Goal: Task Accomplishment & Management: Manage account settings

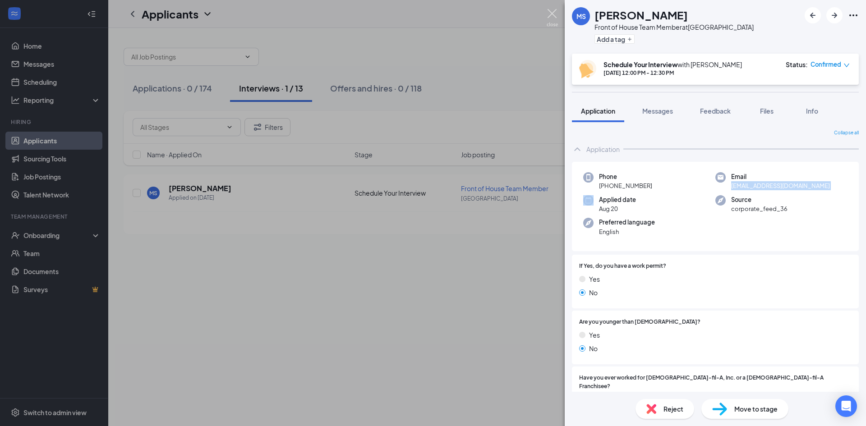
click at [549, 14] on img at bounding box center [552, 18] width 11 height 18
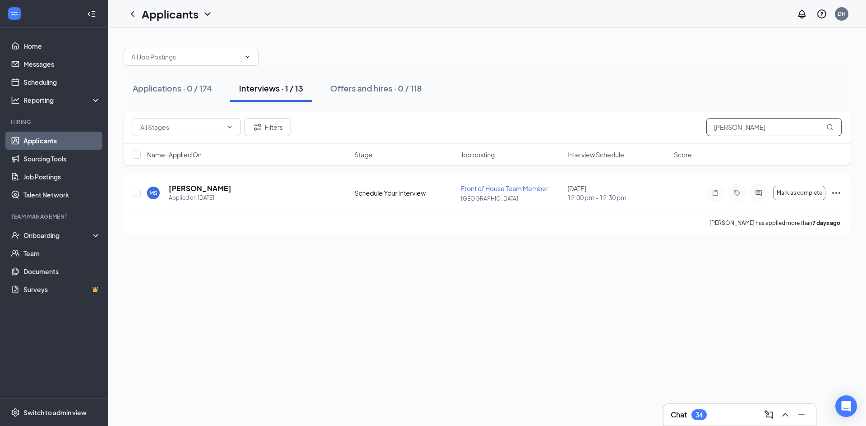
click at [745, 130] on input "[PERSON_NAME]" at bounding box center [773, 127] width 135 height 18
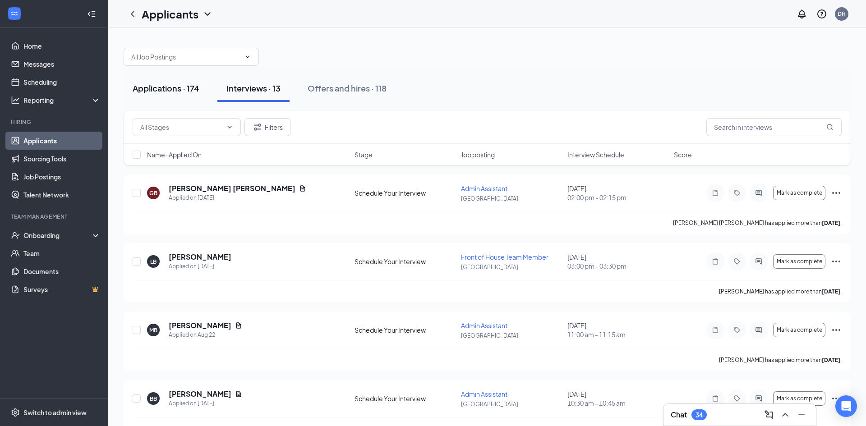
click at [164, 90] on div "Applications · 174" at bounding box center [166, 88] width 67 height 11
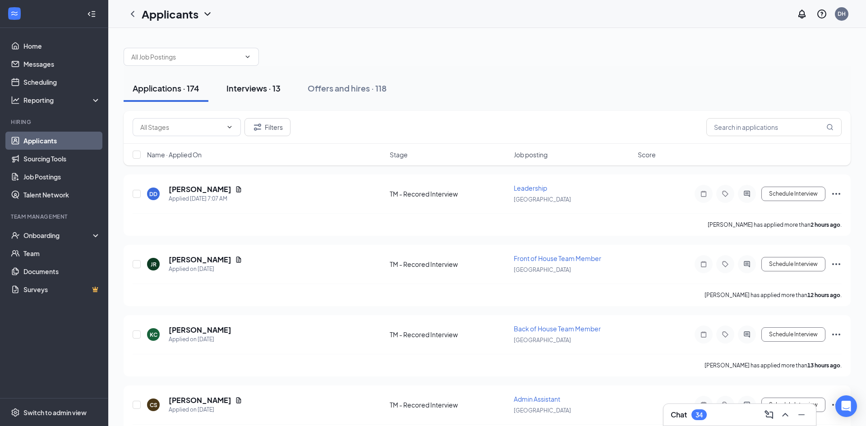
click at [249, 88] on div "Interviews · 13" at bounding box center [253, 88] width 54 height 11
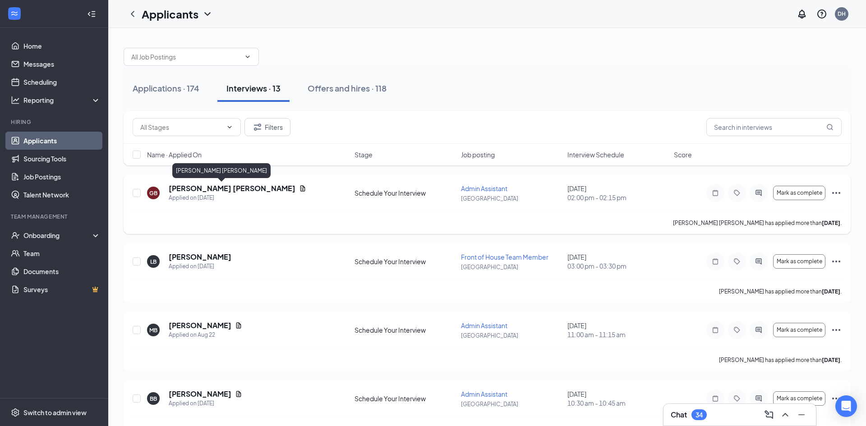
click at [218, 187] on h5 "[PERSON_NAME] [PERSON_NAME]" at bounding box center [232, 189] width 127 height 10
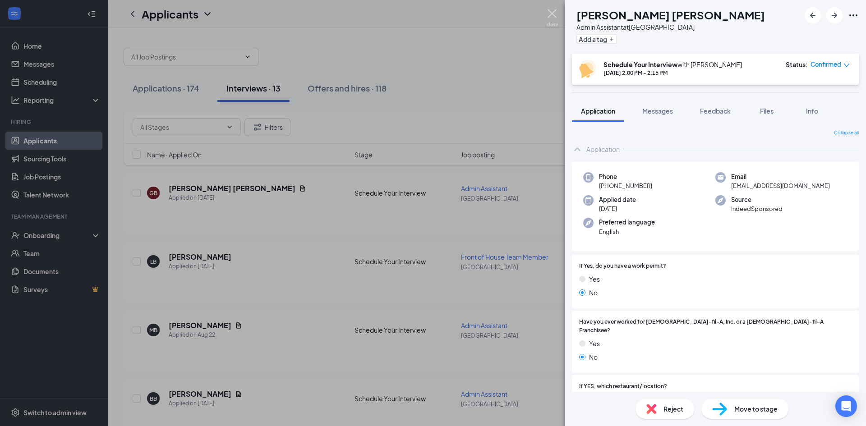
click at [553, 15] on img at bounding box center [552, 18] width 11 height 18
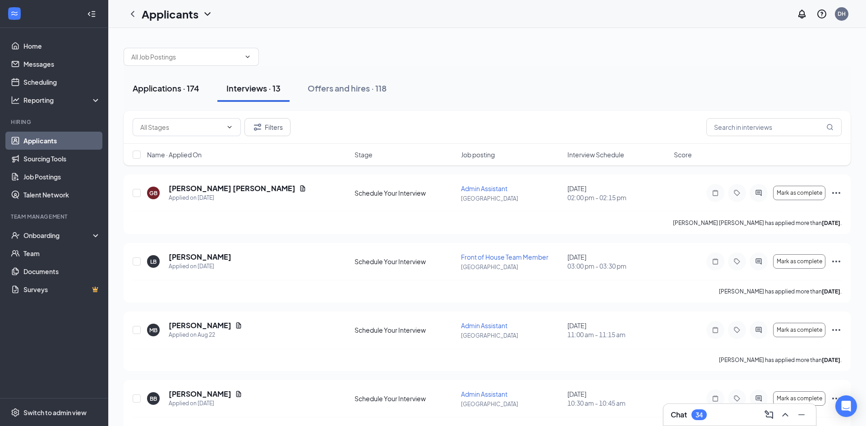
click at [177, 93] on div "Applications · 174" at bounding box center [166, 88] width 67 height 11
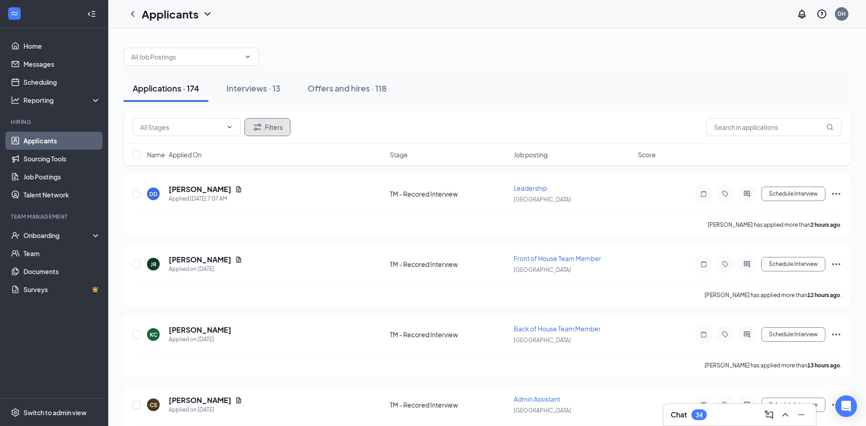
click at [258, 128] on icon "Filter" at bounding box center [257, 127] width 11 height 11
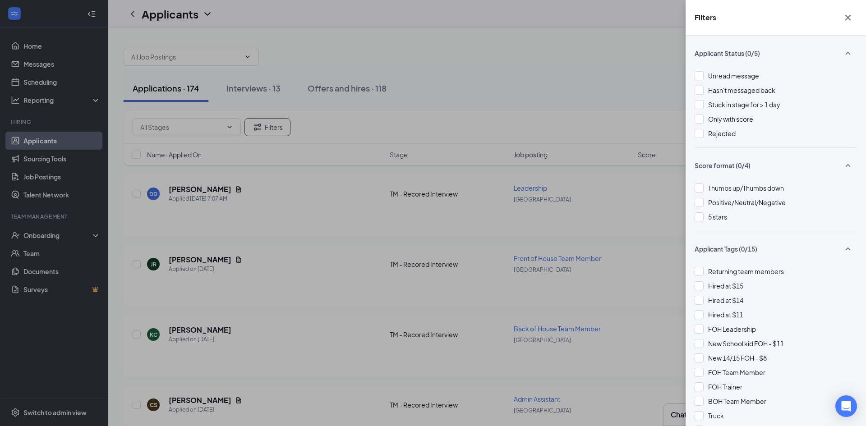
click at [496, 103] on div "Filters Applicant Status (0/5) Unread message Hasn't messaged back Stuck in sta…" at bounding box center [433, 213] width 866 height 426
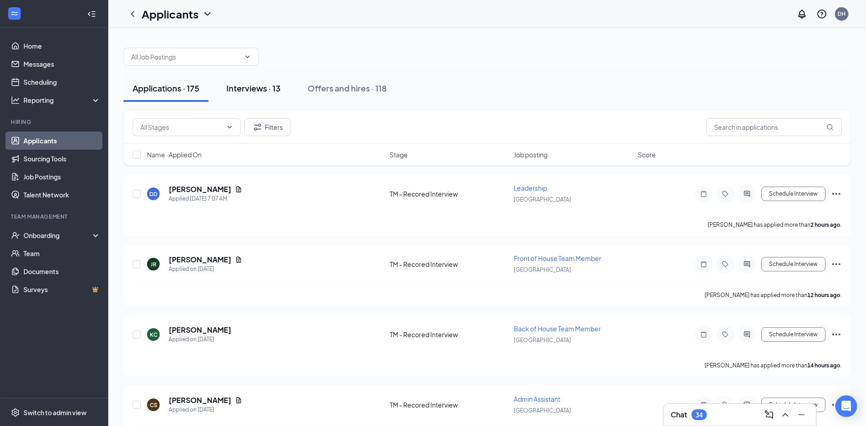
click at [258, 83] on div "Interviews · 13" at bounding box center [253, 88] width 54 height 11
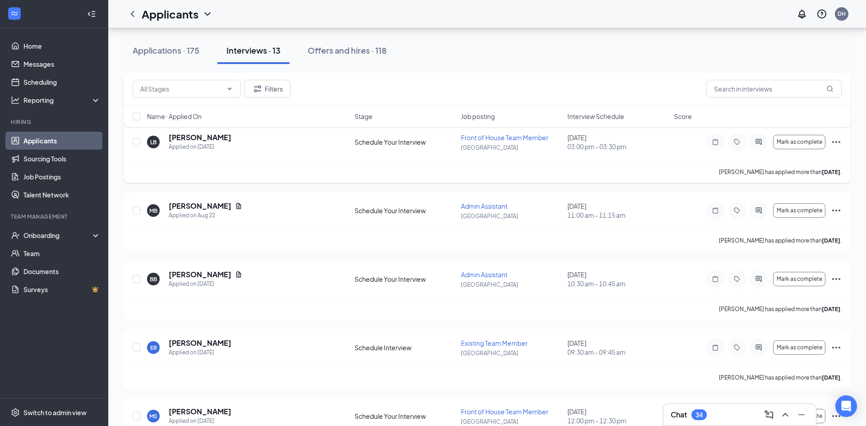
scroll to position [152, 0]
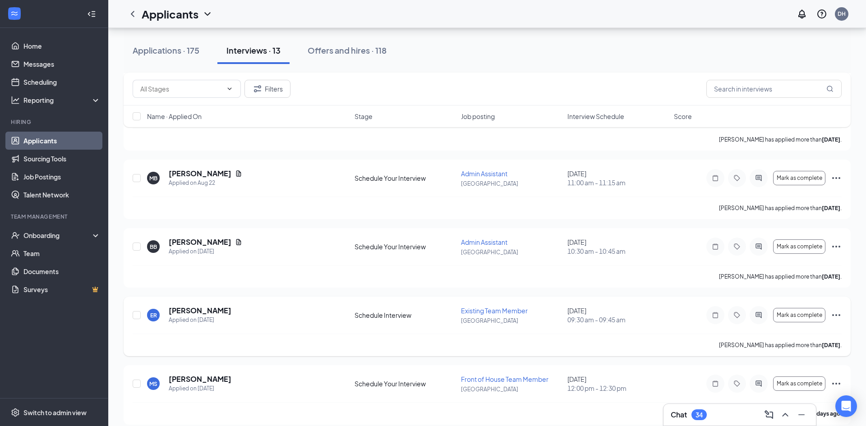
click at [838, 313] on icon "Ellipses" at bounding box center [836, 315] width 11 height 11
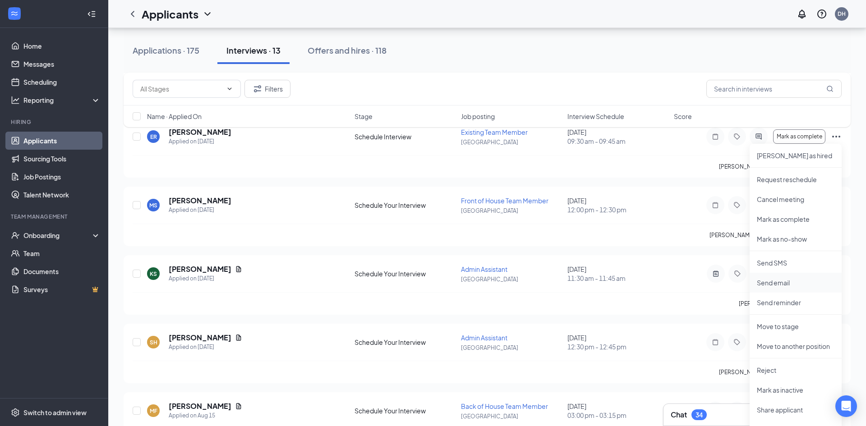
scroll to position [331, 0]
click at [770, 370] on p "Reject" at bounding box center [796, 369] width 78 height 9
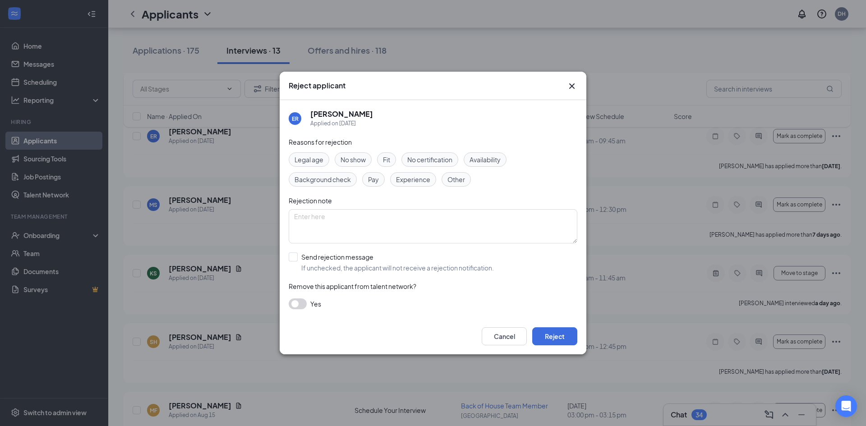
click at [366, 156] on span "No show" at bounding box center [353, 160] width 25 height 10
click at [559, 333] on button "Reject" at bounding box center [554, 336] width 45 height 18
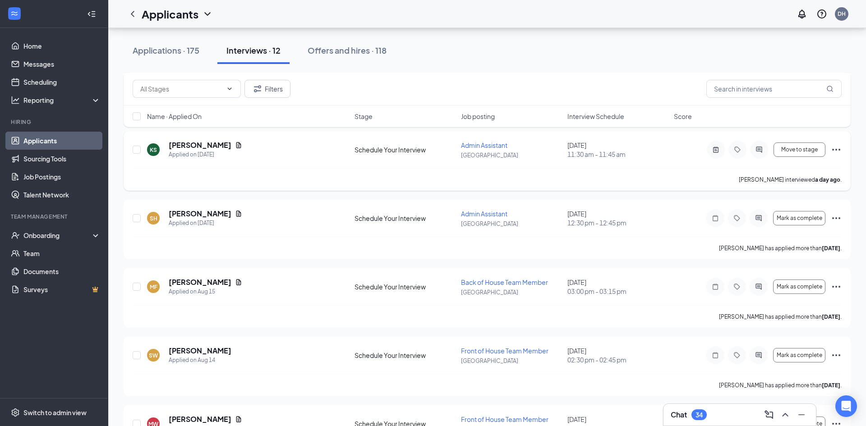
scroll to position [385, 0]
click at [837, 150] on icon "Ellipses" at bounding box center [836, 151] width 11 height 11
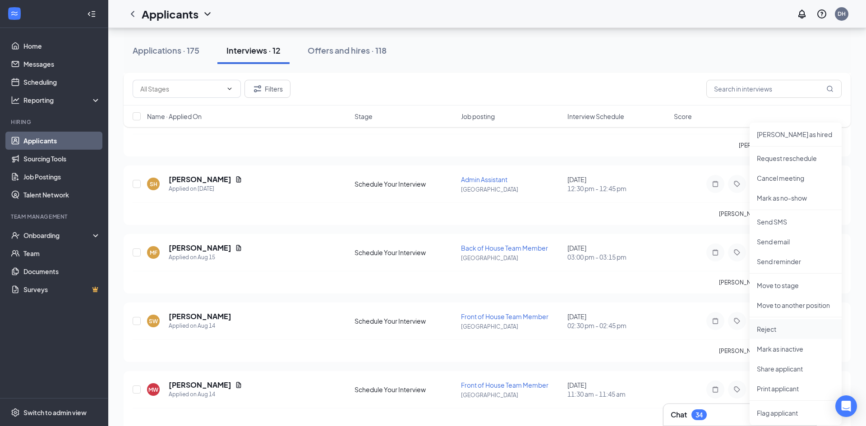
scroll to position [419, 0]
click at [775, 285] on p "Move to stage" at bounding box center [796, 286] width 78 height 9
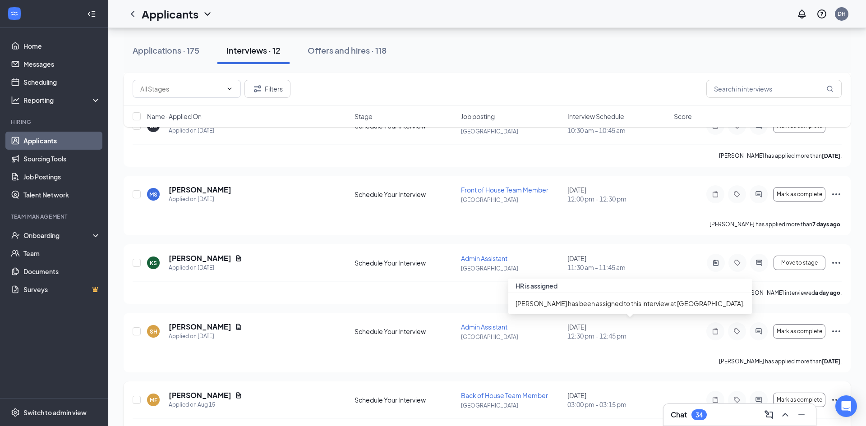
scroll to position [272, 0]
click at [799, 267] on button "Move to stage" at bounding box center [800, 264] width 52 height 14
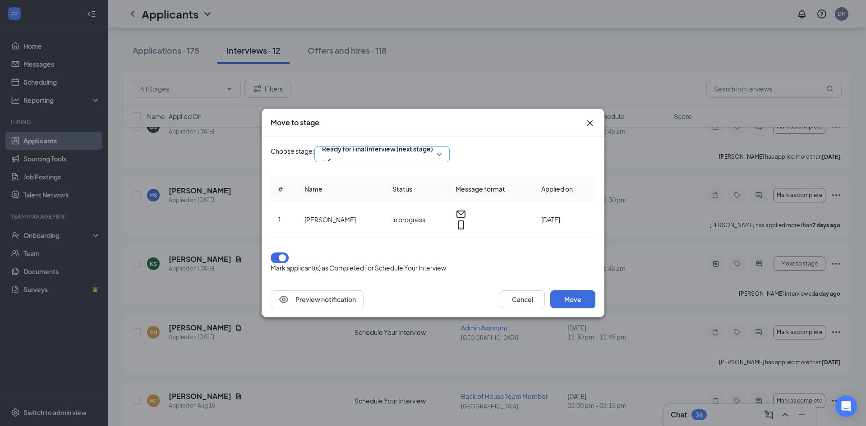
click at [409, 156] on span "Ready for Final Interview (next stage)" at bounding box center [377, 149] width 111 height 14
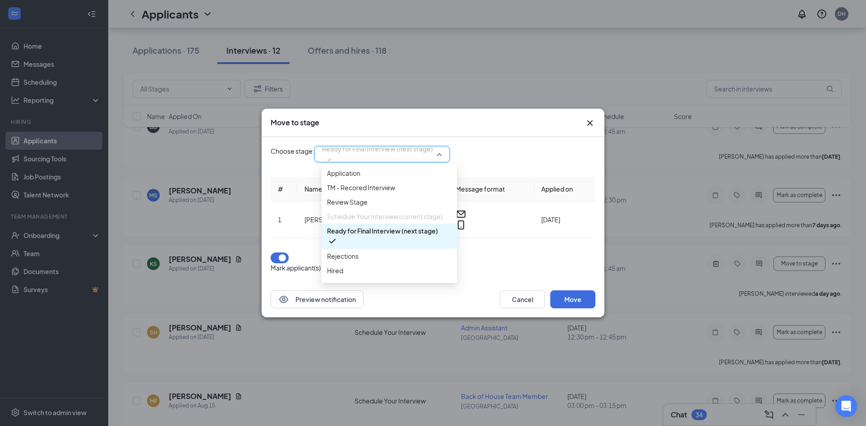
click at [409, 156] on span "Ready for Final Interview (next stage)" at bounding box center [377, 149] width 111 height 14
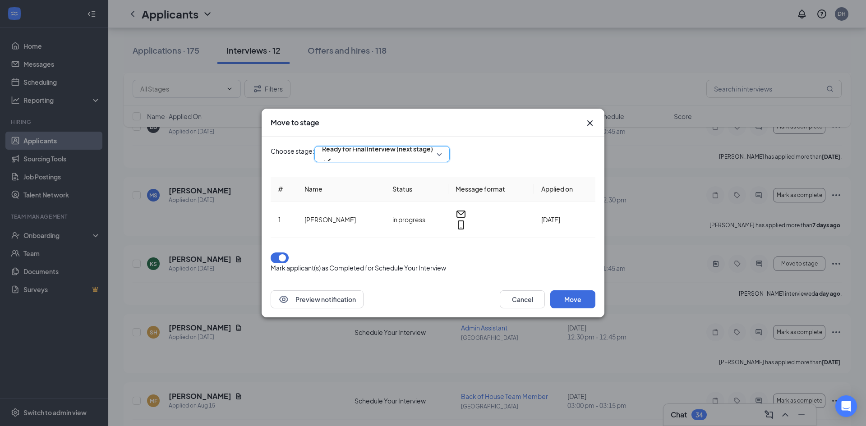
click at [409, 156] on span "Ready for Final Interview (next stage)" at bounding box center [377, 149] width 111 height 14
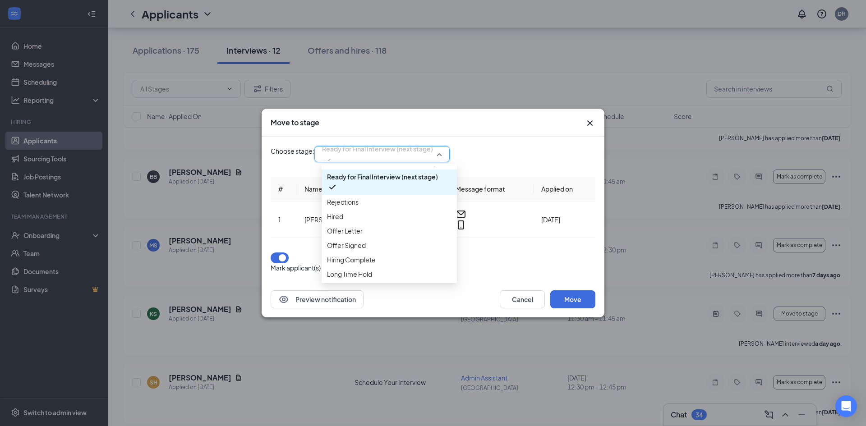
scroll to position [114, 0]
click at [591, 129] on icon "Cross" at bounding box center [590, 123] width 11 height 11
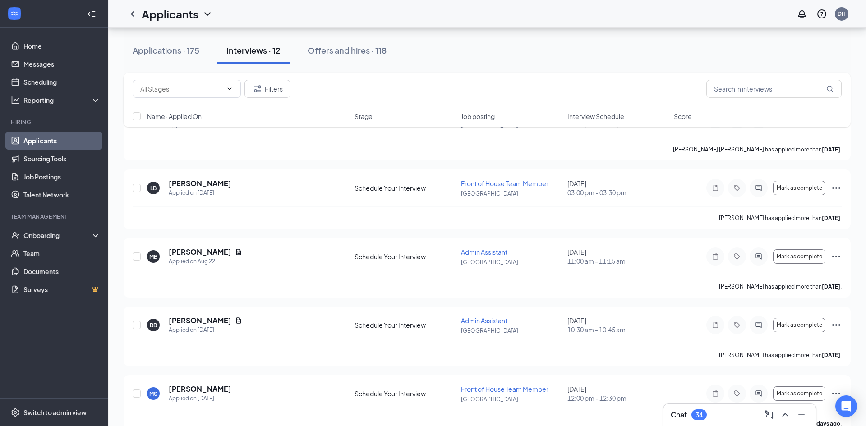
scroll to position [73, 0]
click at [834, 188] on icon "Ellipses" at bounding box center [836, 189] width 11 height 11
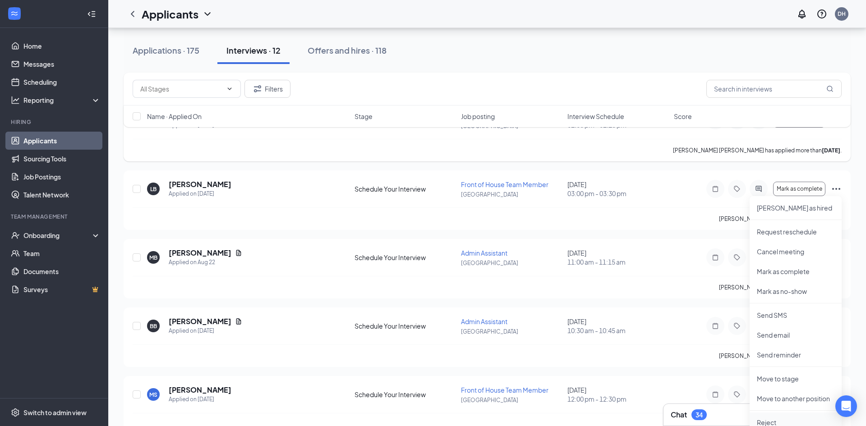
click at [768, 421] on p "Reject" at bounding box center [796, 422] width 78 height 9
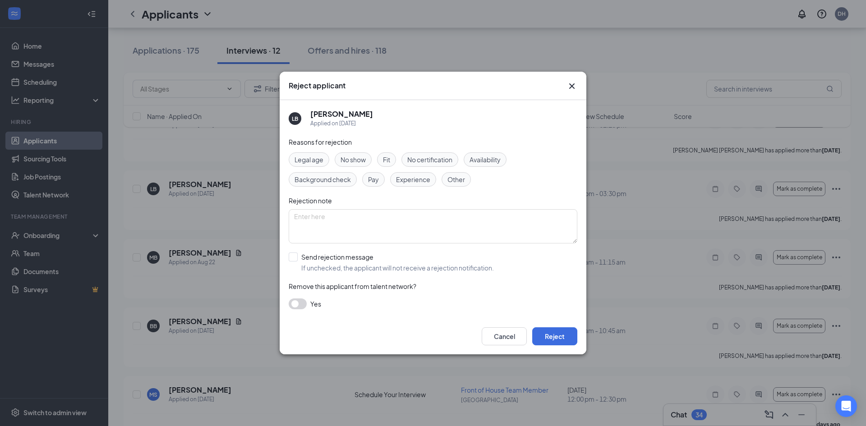
click at [346, 159] on span "No show" at bounding box center [353, 160] width 25 height 10
click at [551, 339] on button "Reject" at bounding box center [554, 336] width 45 height 18
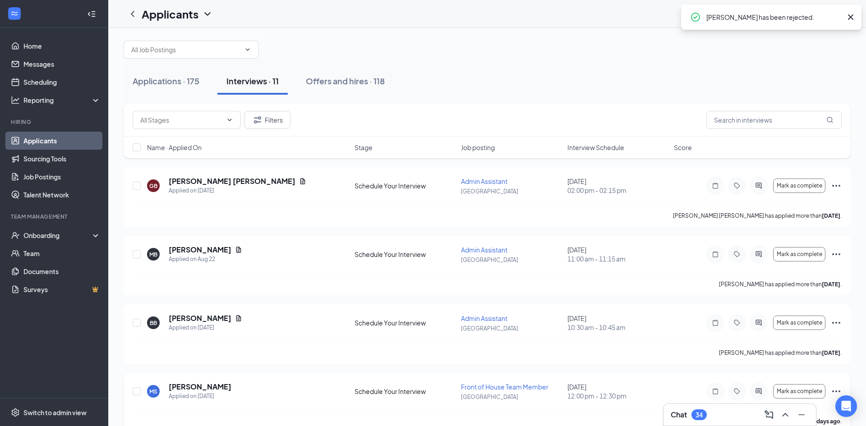
scroll to position [0, 0]
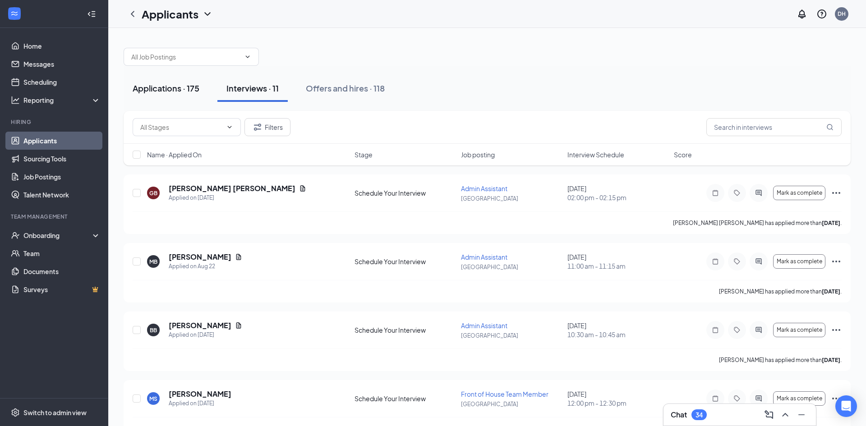
click at [168, 85] on div "Applications · 175" at bounding box center [166, 88] width 67 height 11
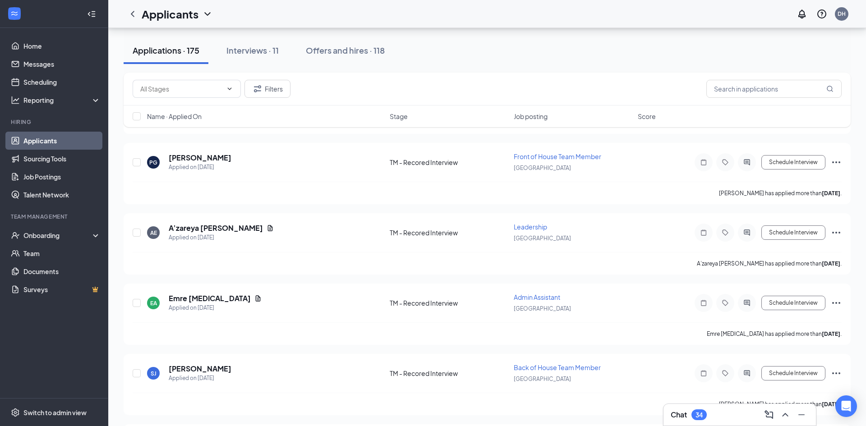
scroll to position [3268, 0]
click at [272, 58] on button "Interviews · 11" at bounding box center [252, 50] width 70 height 27
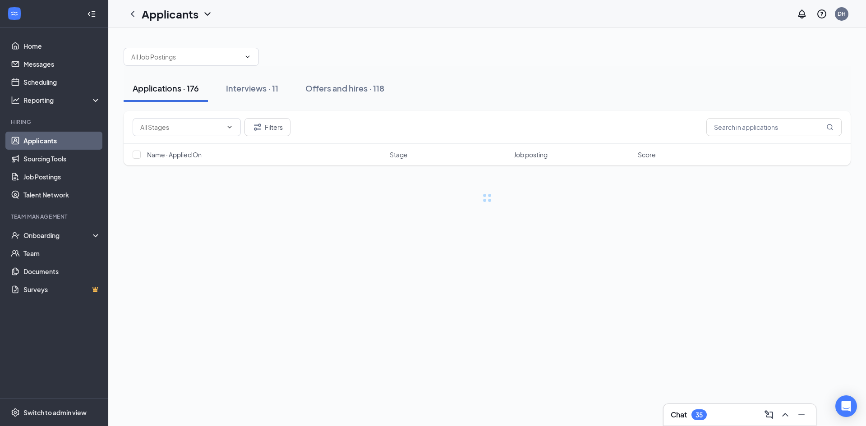
click at [268, 51] on div at bounding box center [487, 52] width 727 height 27
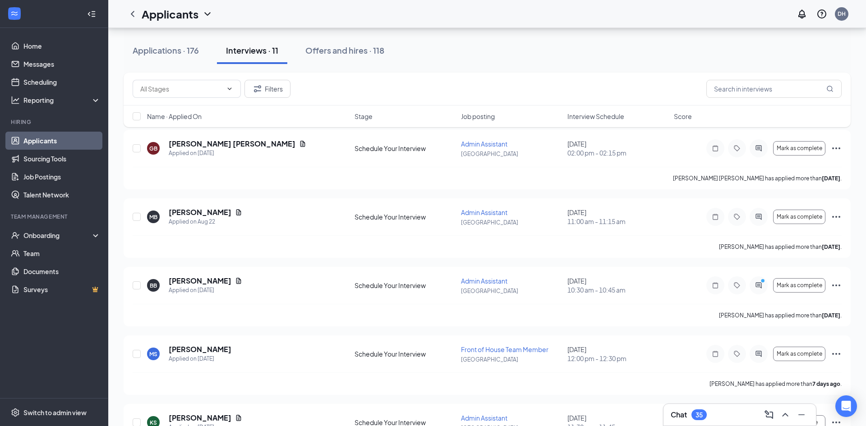
scroll to position [60, 0]
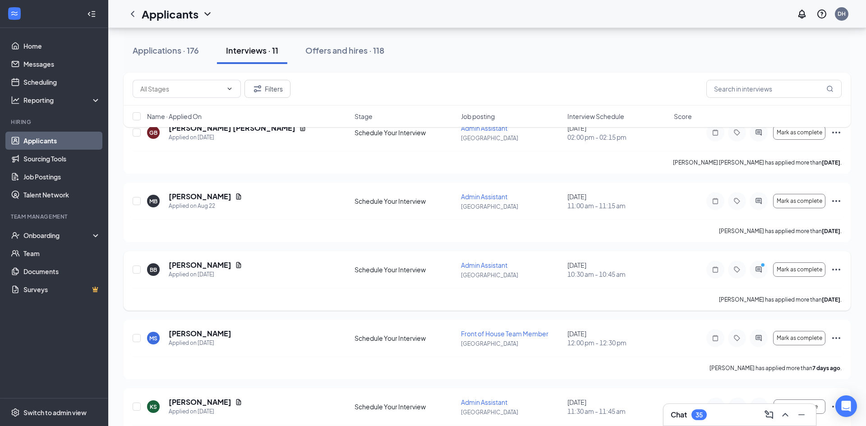
click at [838, 271] on icon "Ellipses" at bounding box center [836, 269] width 11 height 11
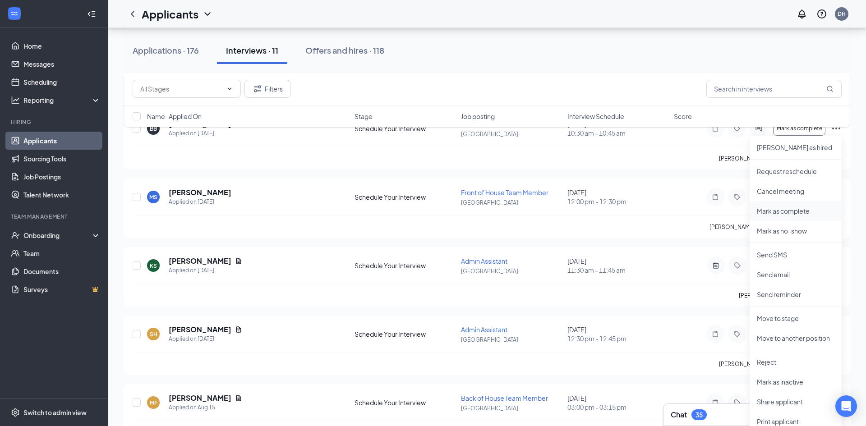
scroll to position [203, 0]
click at [783, 359] on p "Reject" at bounding box center [796, 360] width 78 height 9
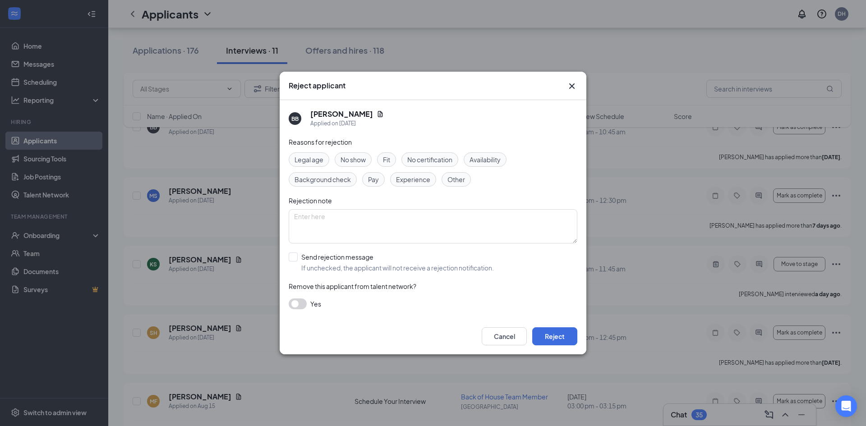
click at [359, 159] on span "No show" at bounding box center [353, 160] width 25 height 10
click at [571, 83] on icon "Cross" at bounding box center [571, 86] width 11 height 11
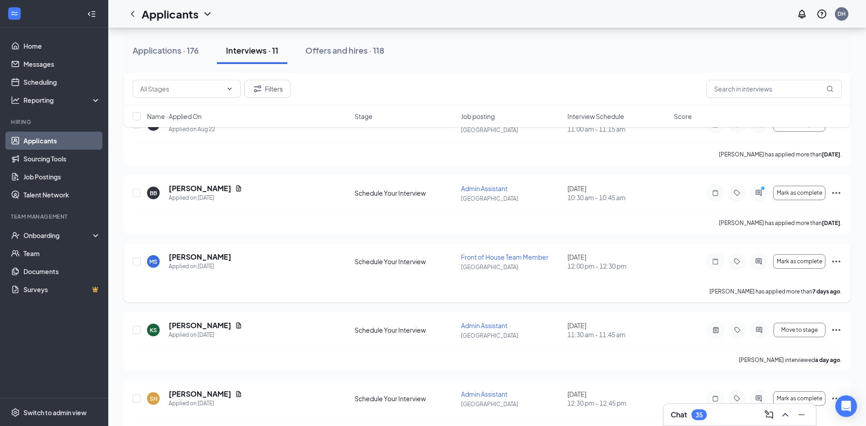
scroll to position [134, 0]
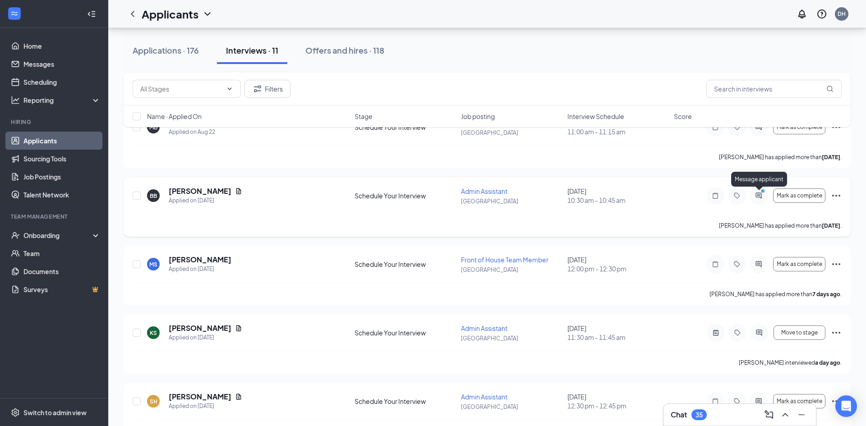
click at [757, 196] on icon "ActiveChat" at bounding box center [758, 196] width 6 height 6
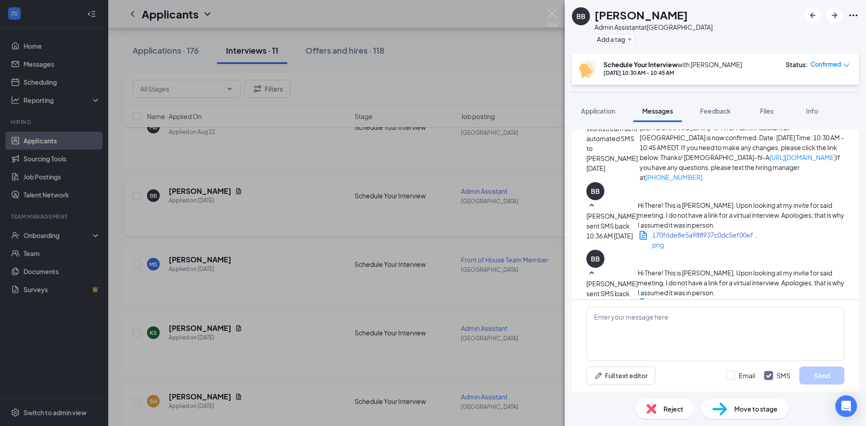
scroll to position [678, 0]
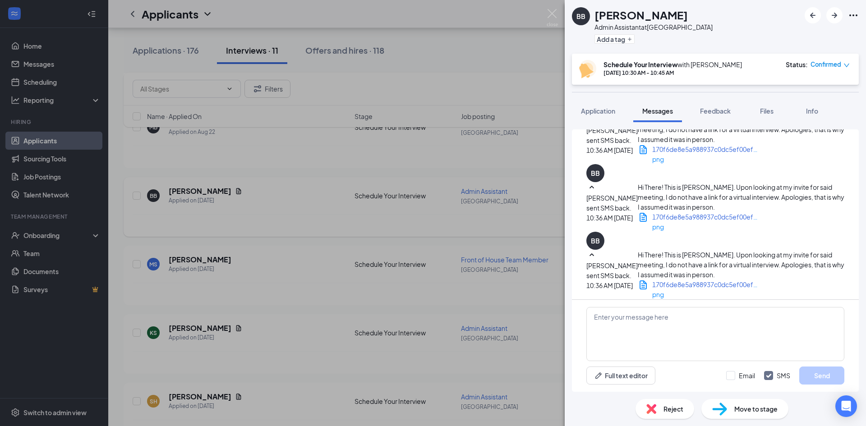
click at [645, 319] on textarea at bounding box center [715, 334] width 258 height 54
type textarea "t"
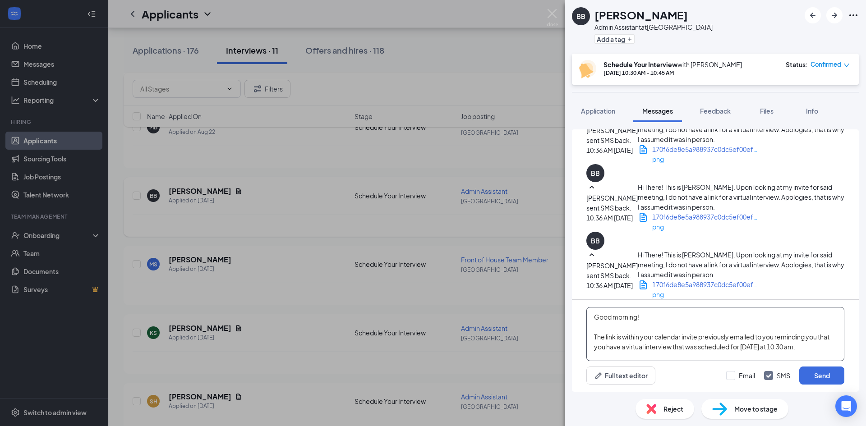
scroll to position [10, 0]
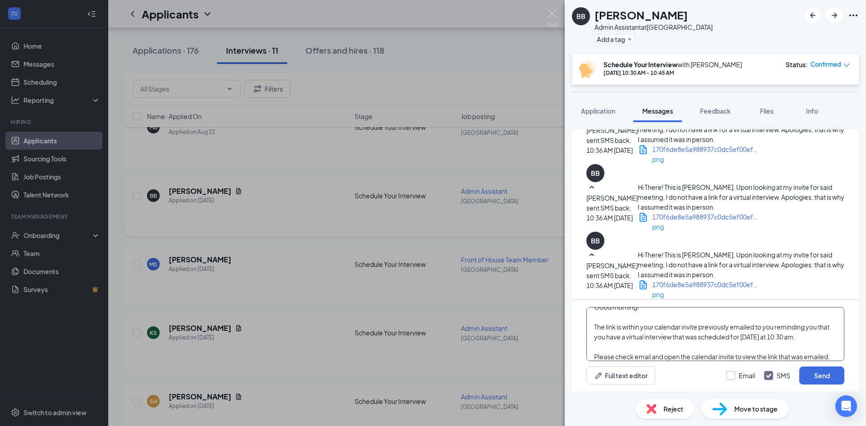
type textarea "Good morning! The link is within your calendar invite previously emailed to you…"
click at [731, 374] on input "Email" at bounding box center [740, 375] width 29 height 9
checkbox input "true"
click at [813, 372] on button "Send" at bounding box center [821, 376] width 45 height 18
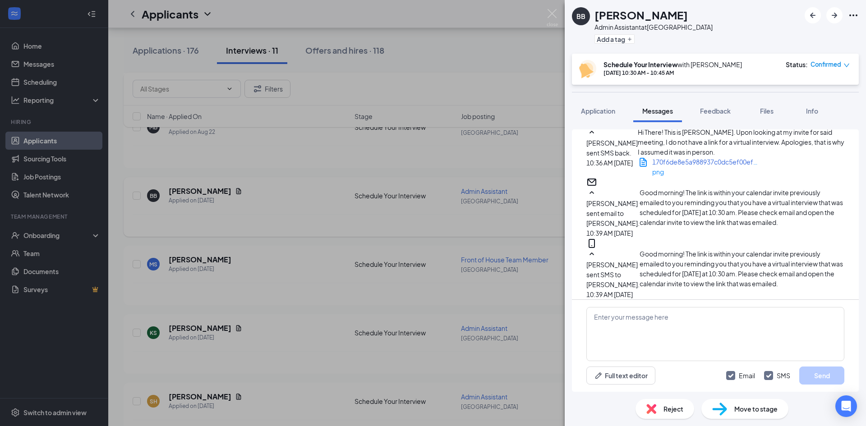
scroll to position [933, 0]
click at [557, 17] on img at bounding box center [552, 18] width 11 height 18
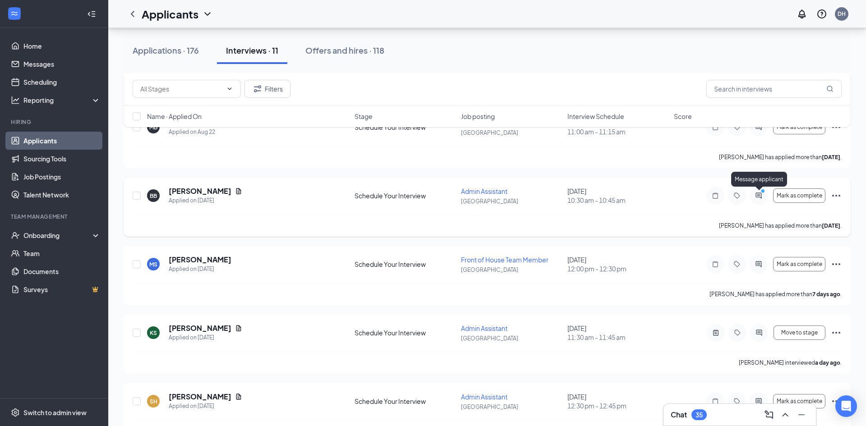
click at [759, 195] on icon "PrimaryDot" at bounding box center [764, 192] width 11 height 7
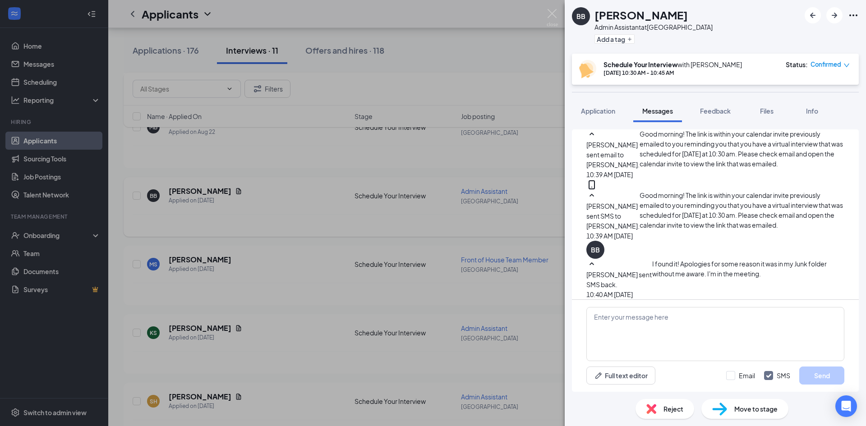
scroll to position [655, 0]
click at [643, 316] on textarea at bounding box center [715, 334] width 258 height 54
click at [549, 16] on img at bounding box center [552, 18] width 11 height 18
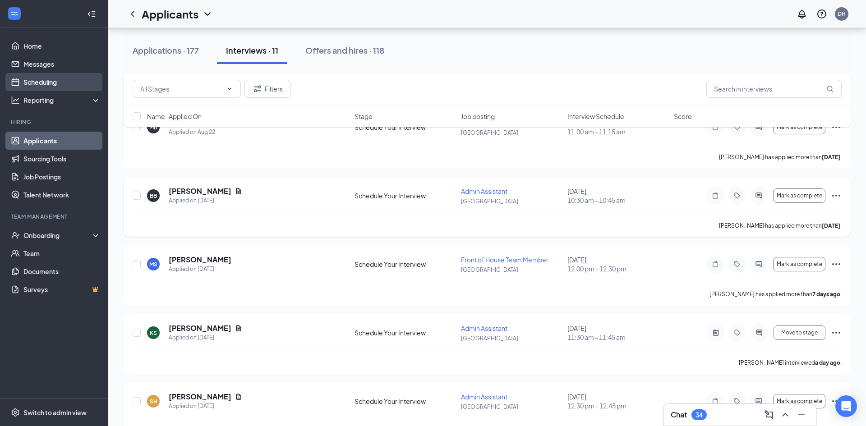
click at [52, 81] on link "Scheduling" at bounding box center [61, 82] width 77 height 18
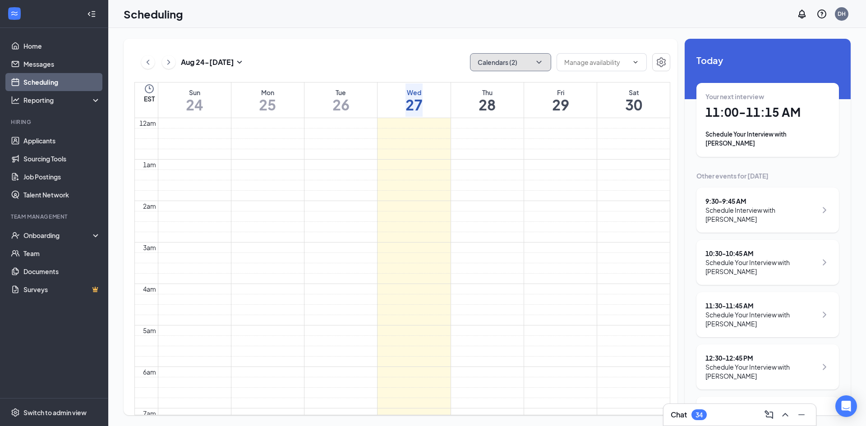
click at [514, 64] on button "Calendars (2)" at bounding box center [510, 62] width 81 height 18
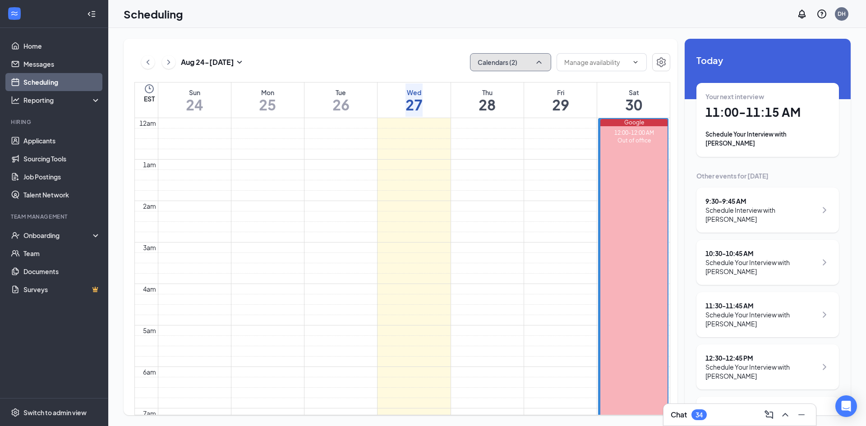
scroll to position [443, 0]
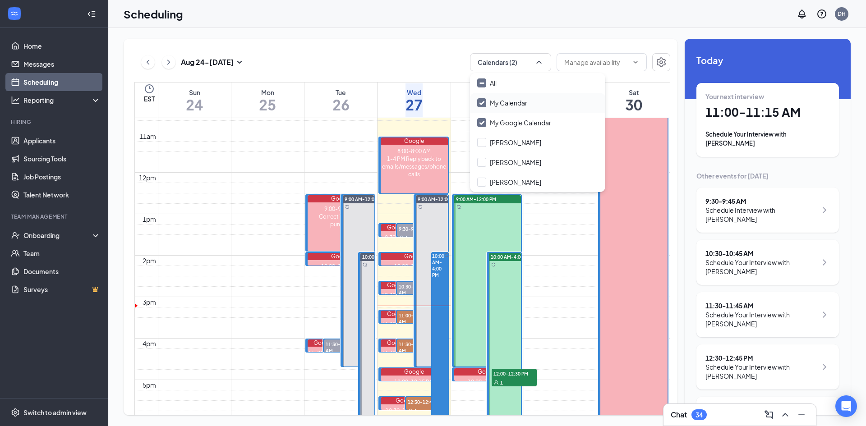
click at [482, 107] on div "My Calendar" at bounding box center [537, 103] width 135 height 20
click at [481, 124] on input "My Google Calendar" at bounding box center [514, 122] width 74 height 9
checkbox input "true"
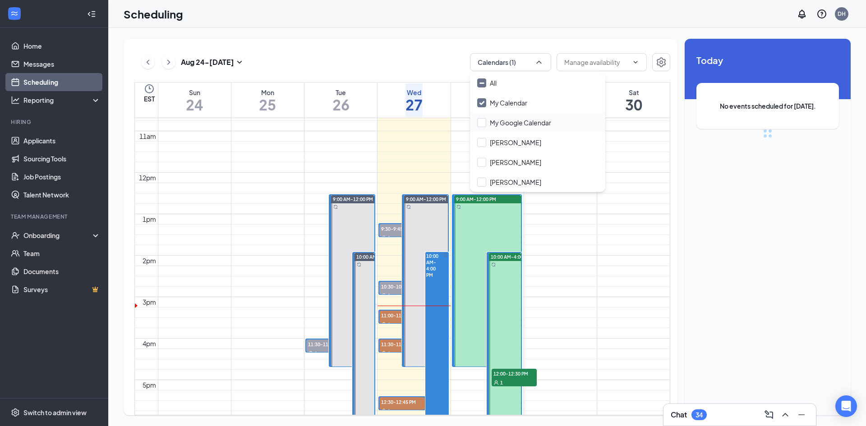
checkbox input "true"
checkbox input "false"
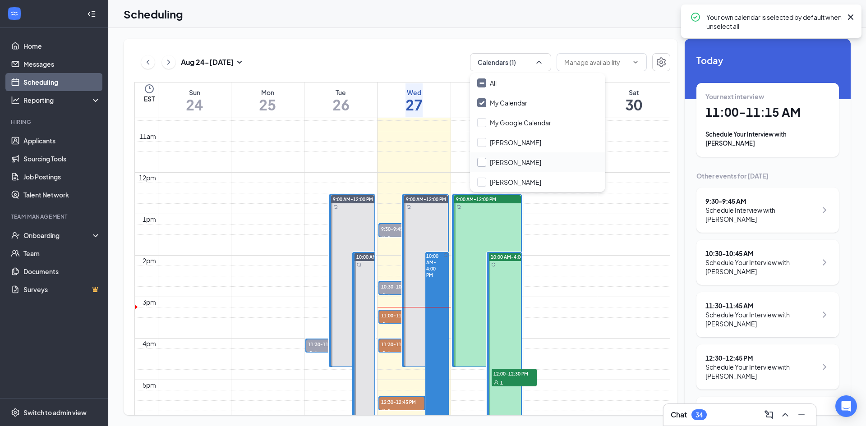
click at [482, 164] on input "[PERSON_NAME]" at bounding box center [509, 162] width 64 height 9
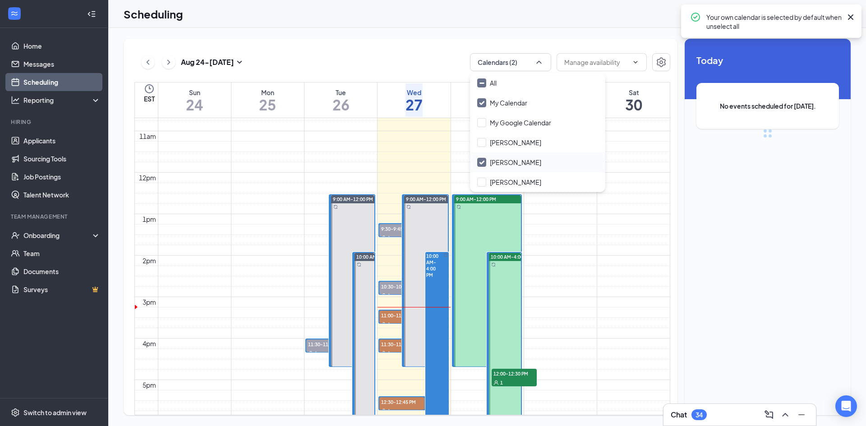
checkbox input "true"
click at [433, 58] on div "[DATE] - [DATE] Calendars (2)" at bounding box center [402, 62] width 536 height 18
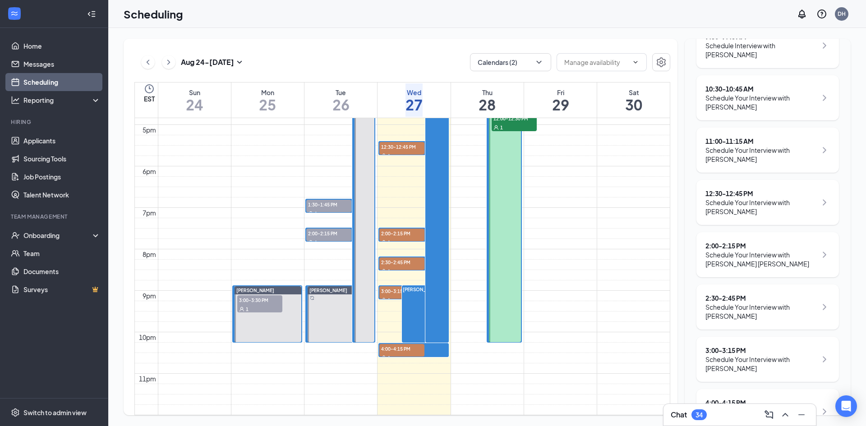
scroll to position [180, 0]
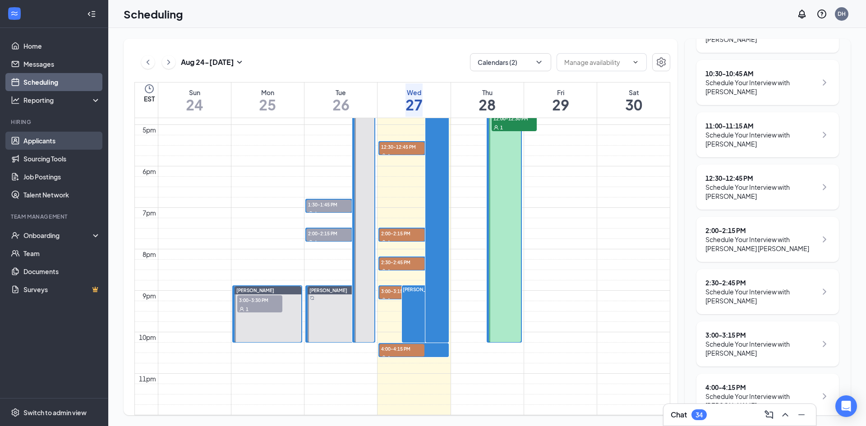
click at [50, 143] on link "Applicants" at bounding box center [61, 141] width 77 height 18
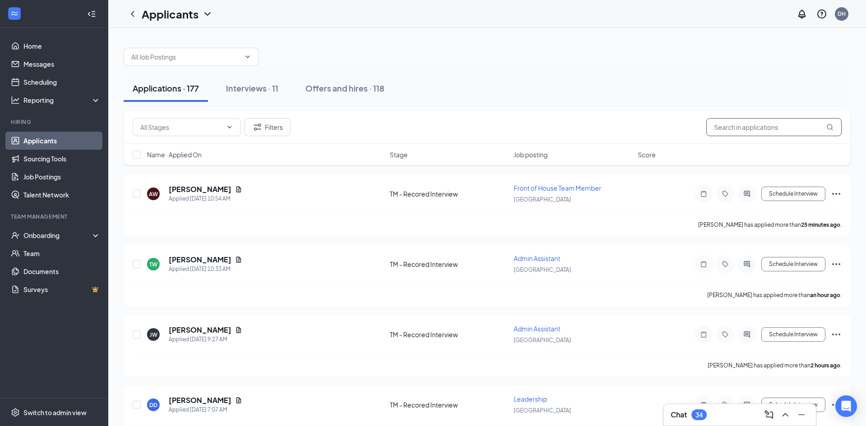
click at [727, 126] on input "text" at bounding box center [773, 127] width 135 height 18
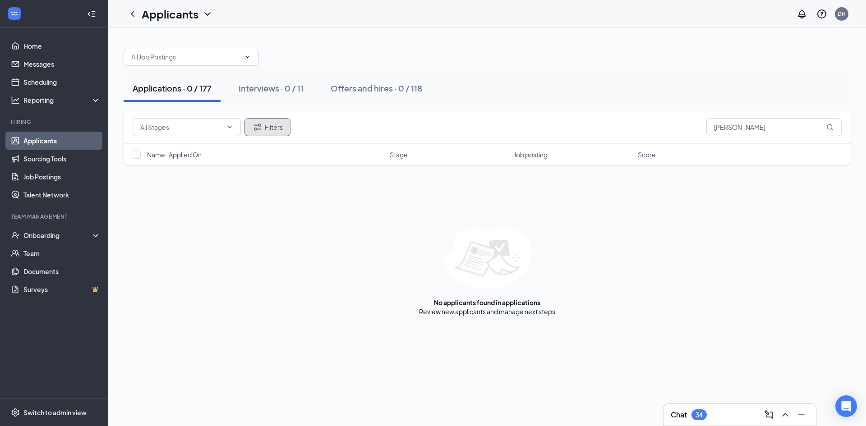
click at [280, 129] on button "Filters" at bounding box center [267, 127] width 46 height 18
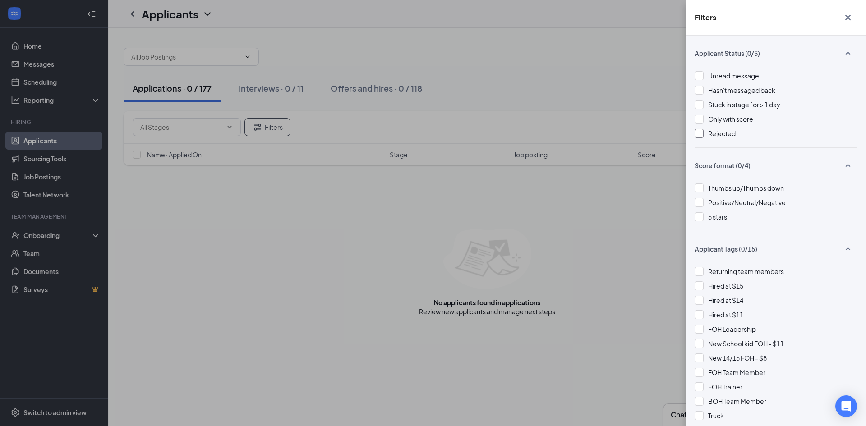
click at [700, 135] on div at bounding box center [699, 133] width 9 height 9
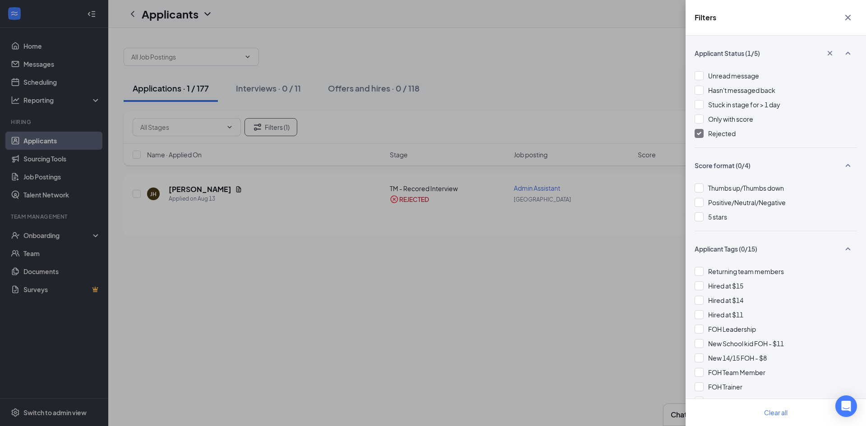
click at [844, 17] on icon "Cross" at bounding box center [848, 17] width 11 height 11
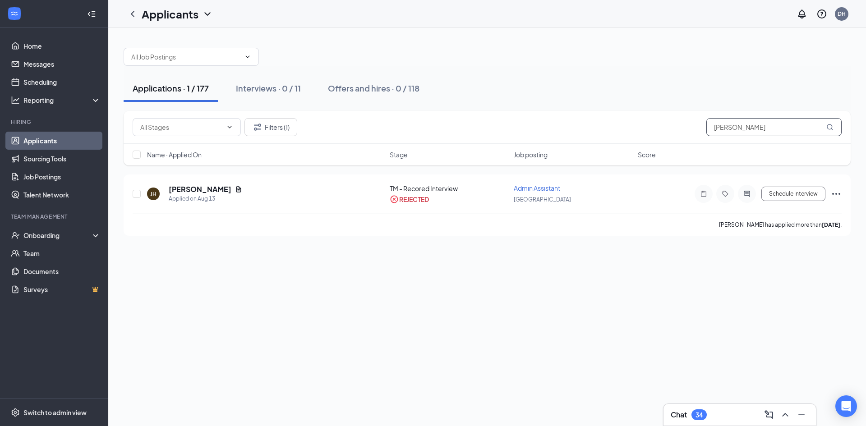
click at [749, 126] on input "[PERSON_NAME]" at bounding box center [773, 127] width 135 height 18
type input "b"
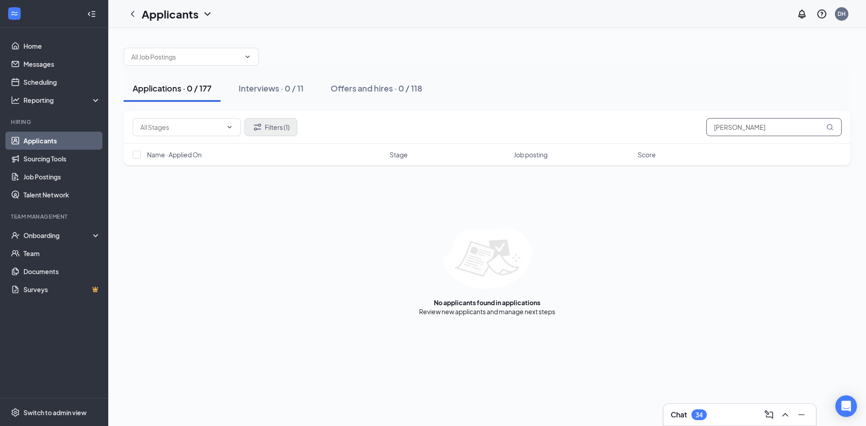
type input "[PERSON_NAME]"
click at [290, 122] on button "Filters (1)" at bounding box center [270, 127] width 53 height 18
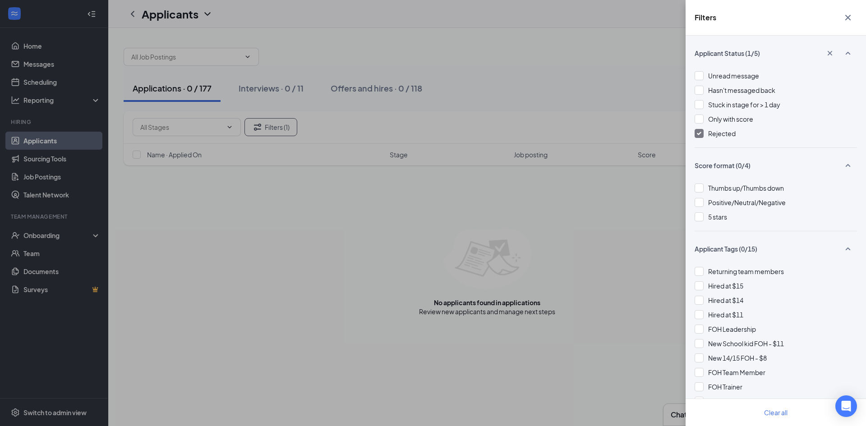
click at [699, 135] on img at bounding box center [699, 134] width 5 height 4
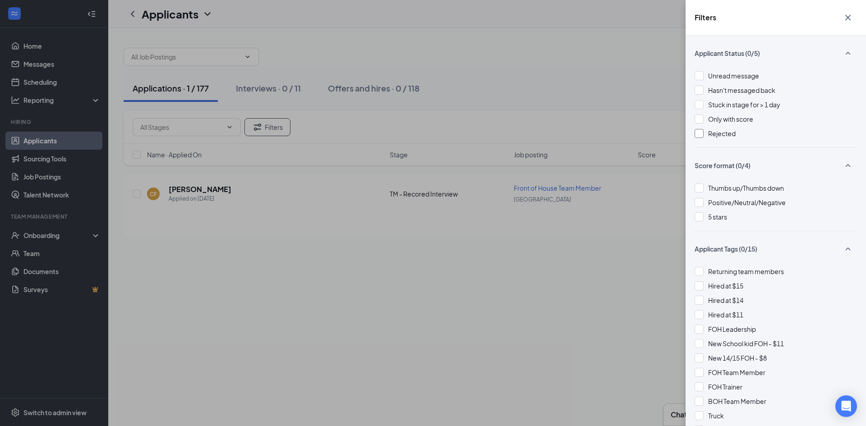
click at [847, 23] on button "button" at bounding box center [848, 17] width 18 height 17
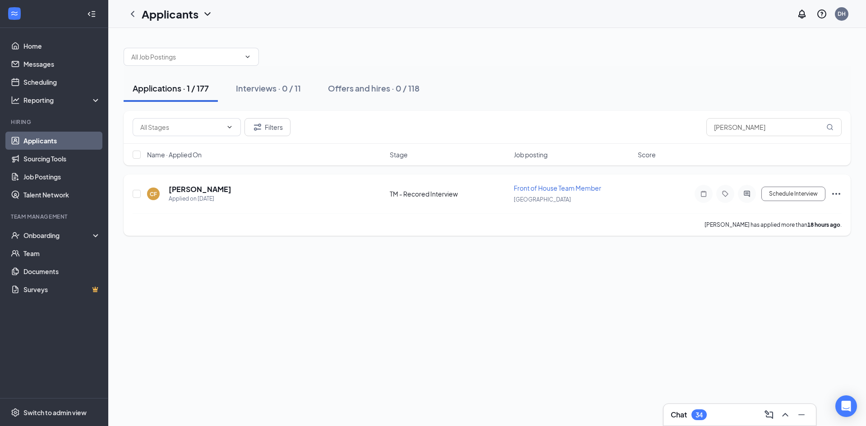
click at [834, 193] on icon "Ellipses" at bounding box center [836, 194] width 11 height 11
click at [763, 175] on li "Reject" at bounding box center [796, 171] width 92 height 20
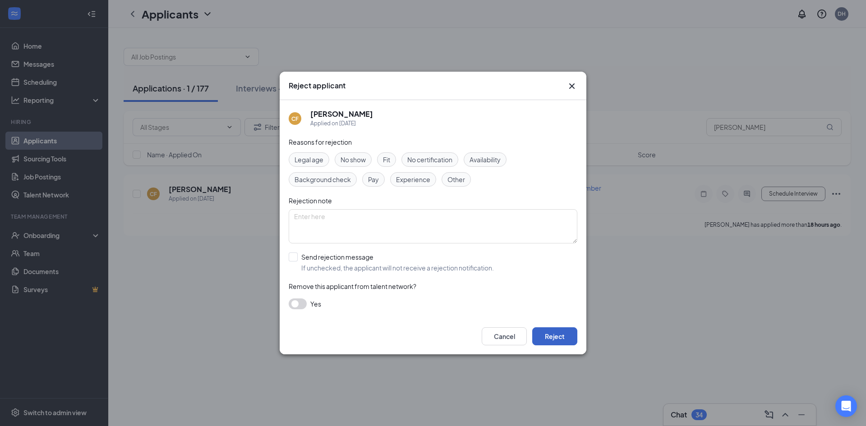
click at [544, 333] on button "Reject" at bounding box center [554, 336] width 45 height 18
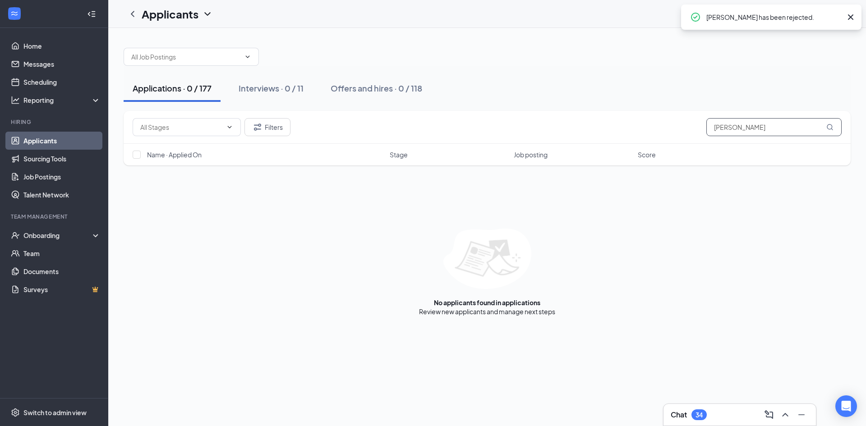
click at [762, 133] on input "[PERSON_NAME]" at bounding box center [773, 127] width 135 height 18
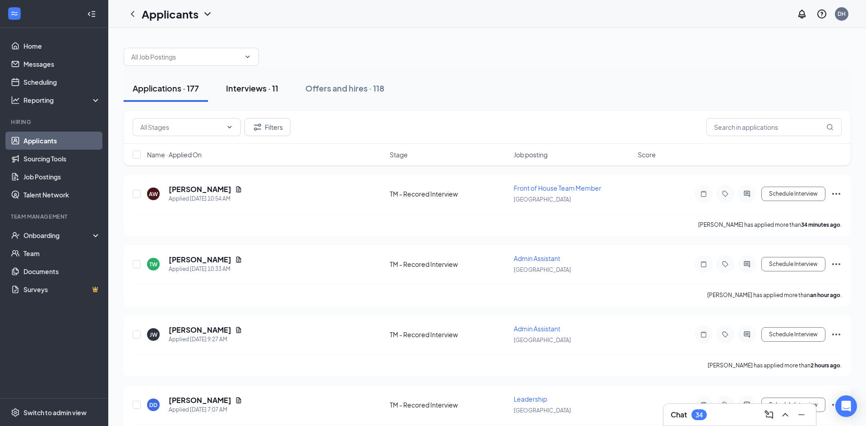
click at [256, 93] on div "Interviews · 11" at bounding box center [252, 88] width 52 height 11
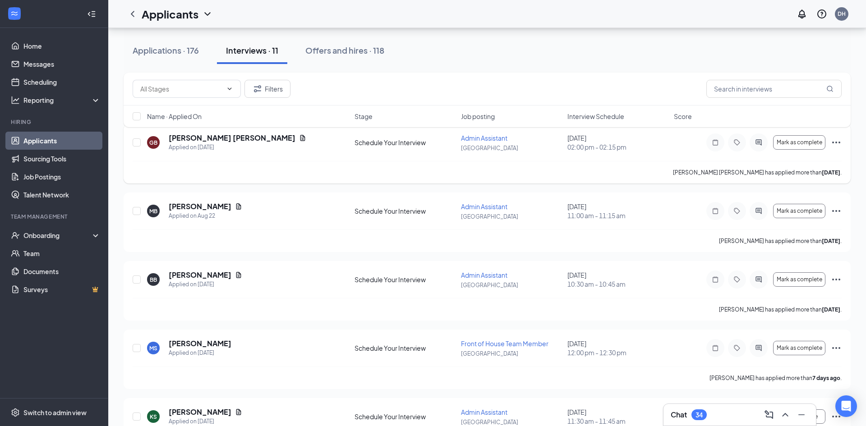
scroll to position [52, 0]
click at [838, 207] on icon "Ellipses" at bounding box center [836, 209] width 11 height 11
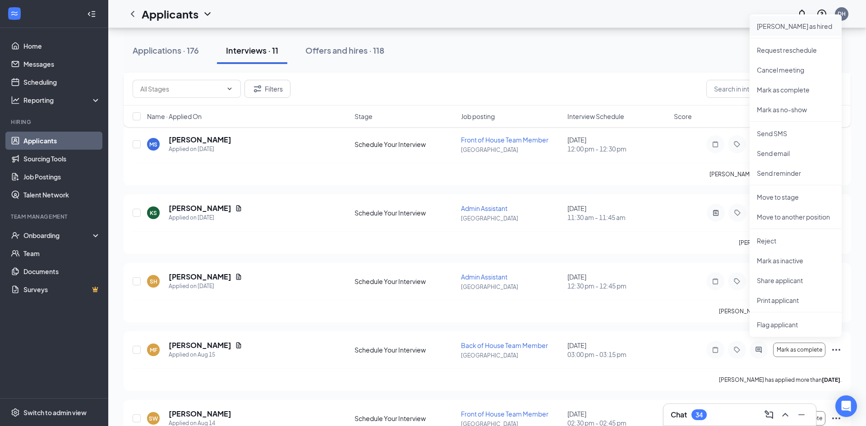
scroll to position [255, 0]
click at [765, 235] on li "Reject" at bounding box center [796, 240] width 92 height 20
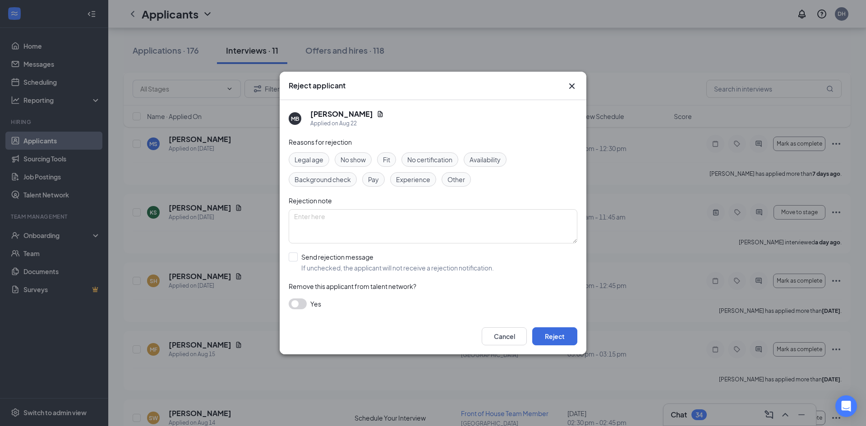
click at [362, 163] on span "No show" at bounding box center [353, 160] width 25 height 10
click at [551, 335] on button "Reject" at bounding box center [554, 336] width 45 height 18
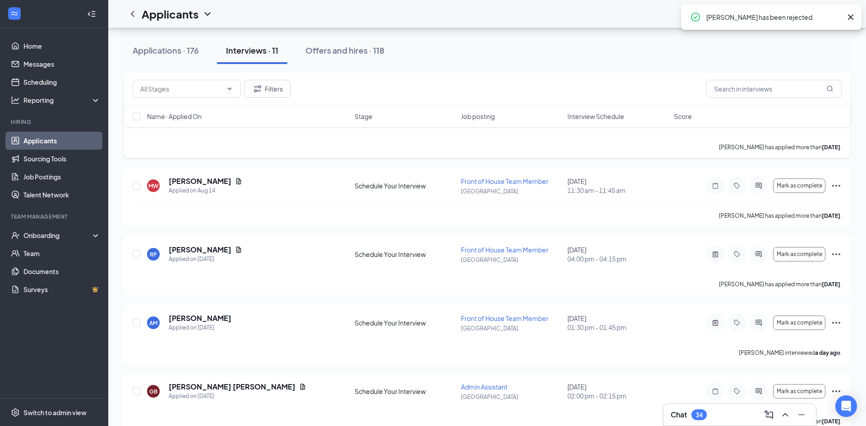
scroll to position [528, 0]
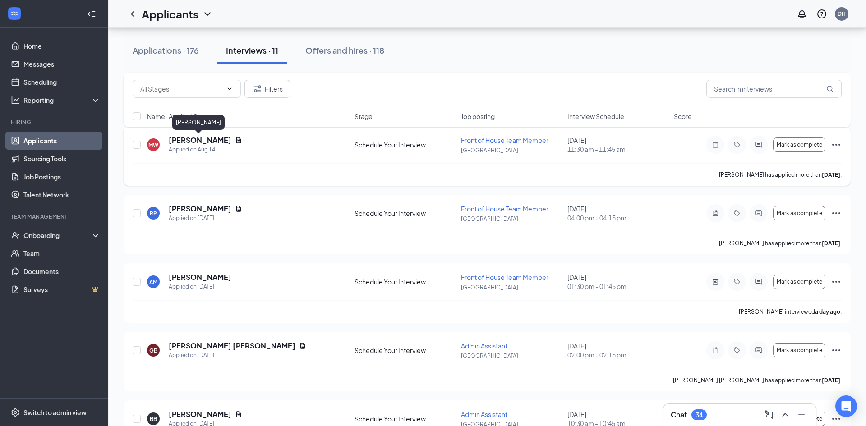
click at [201, 138] on h5 "[PERSON_NAME]" at bounding box center [200, 140] width 63 height 10
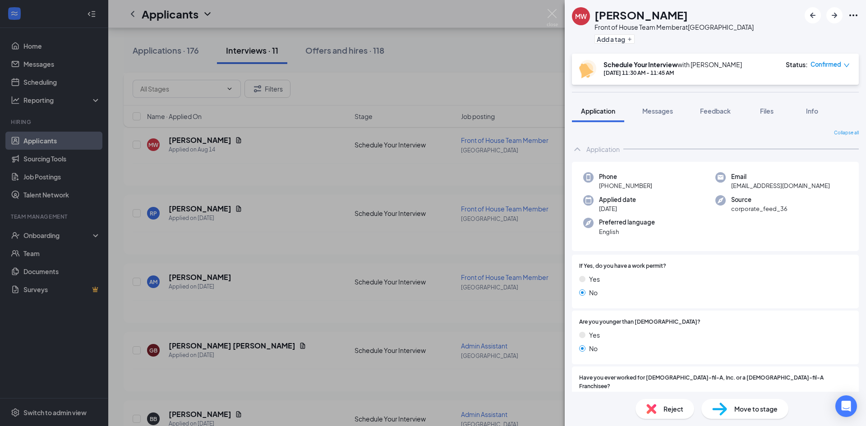
click at [824, 62] on span "Confirmed" at bounding box center [826, 64] width 31 height 9
click at [842, 179] on div "Email [EMAIL_ADDRESS][DOMAIN_NAME]" at bounding box center [781, 181] width 132 height 18
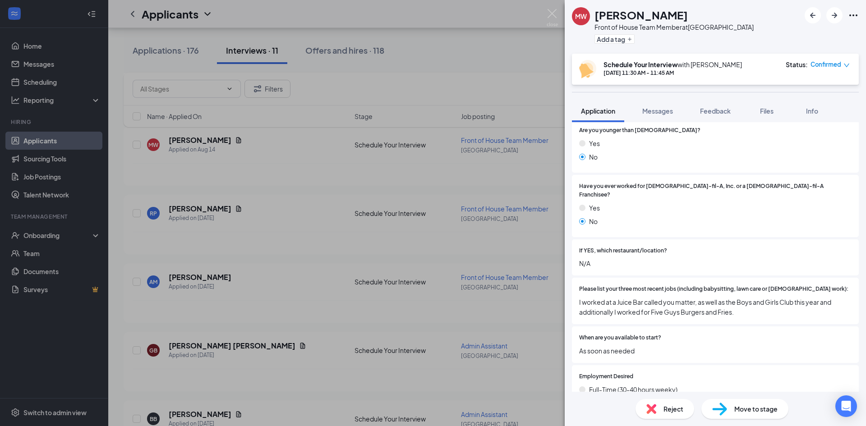
scroll to position [193, 0]
click at [553, 13] on img at bounding box center [552, 18] width 11 height 18
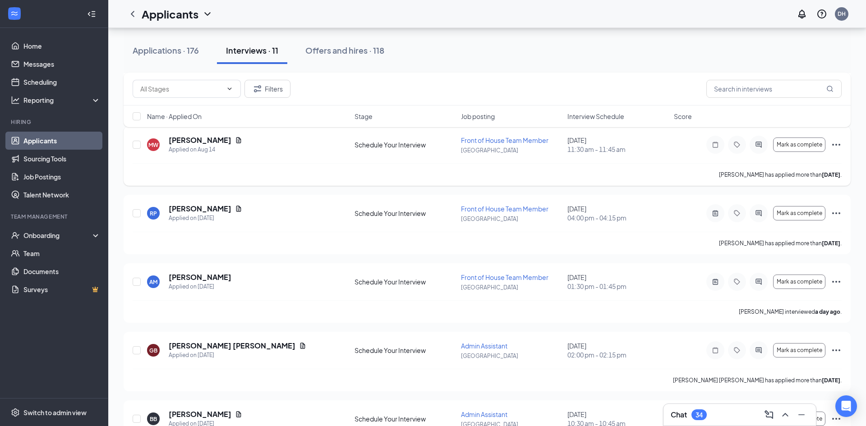
click at [833, 143] on icon "Ellipses" at bounding box center [836, 144] width 11 height 11
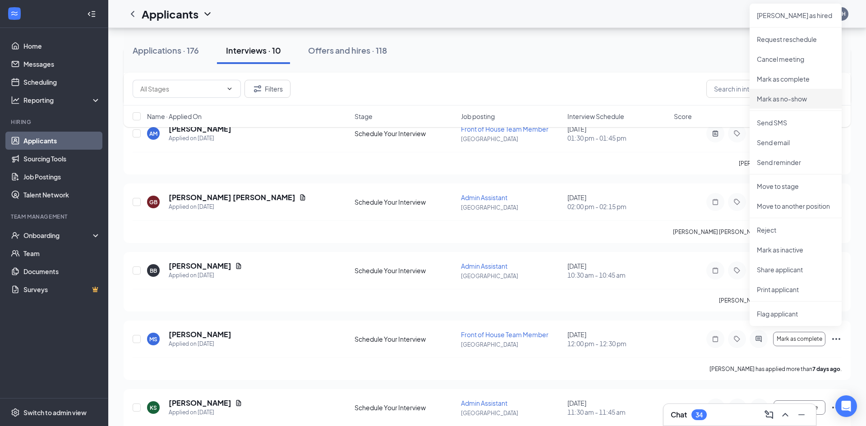
scroll to position [678, 0]
click at [771, 230] on p "Reject" at bounding box center [796, 228] width 78 height 9
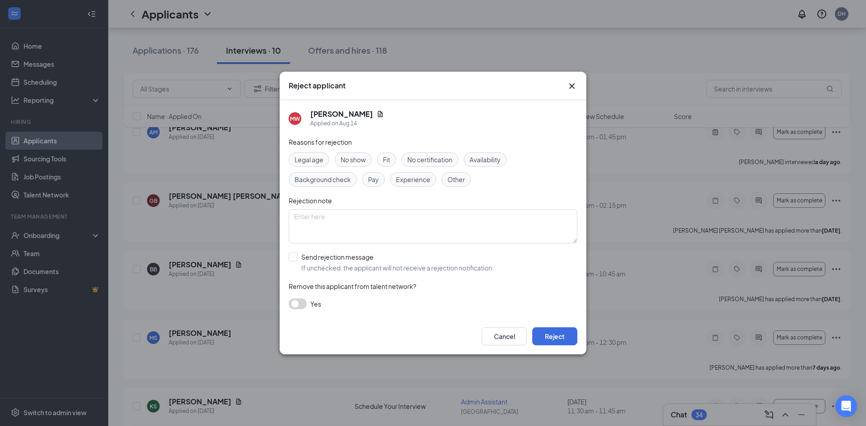
click at [354, 161] on span "No show" at bounding box center [353, 160] width 25 height 10
